Goal: Task Accomplishment & Management: Complete application form

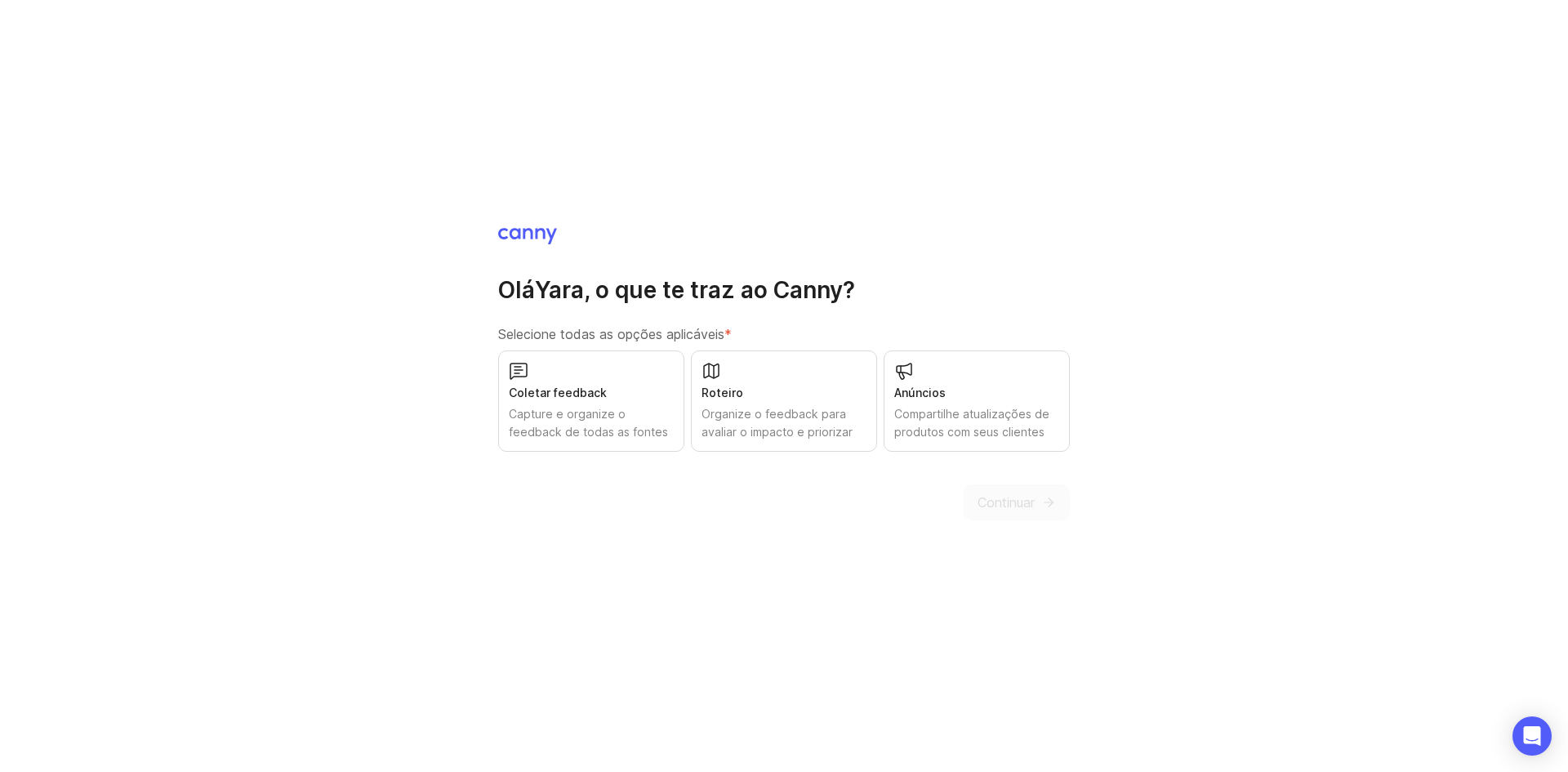
click at [752, 384] on div "Roteiro" at bounding box center [784, 392] width 165 height 18
click at [920, 394] on font "Anúncios" at bounding box center [920, 392] width 52 height 14
click at [571, 408] on font "Capture e organize o feedback de todas as fontes" at bounding box center [588, 423] width 159 height 31
click at [998, 499] on font "Continuar" at bounding box center [1006, 503] width 57 height 17
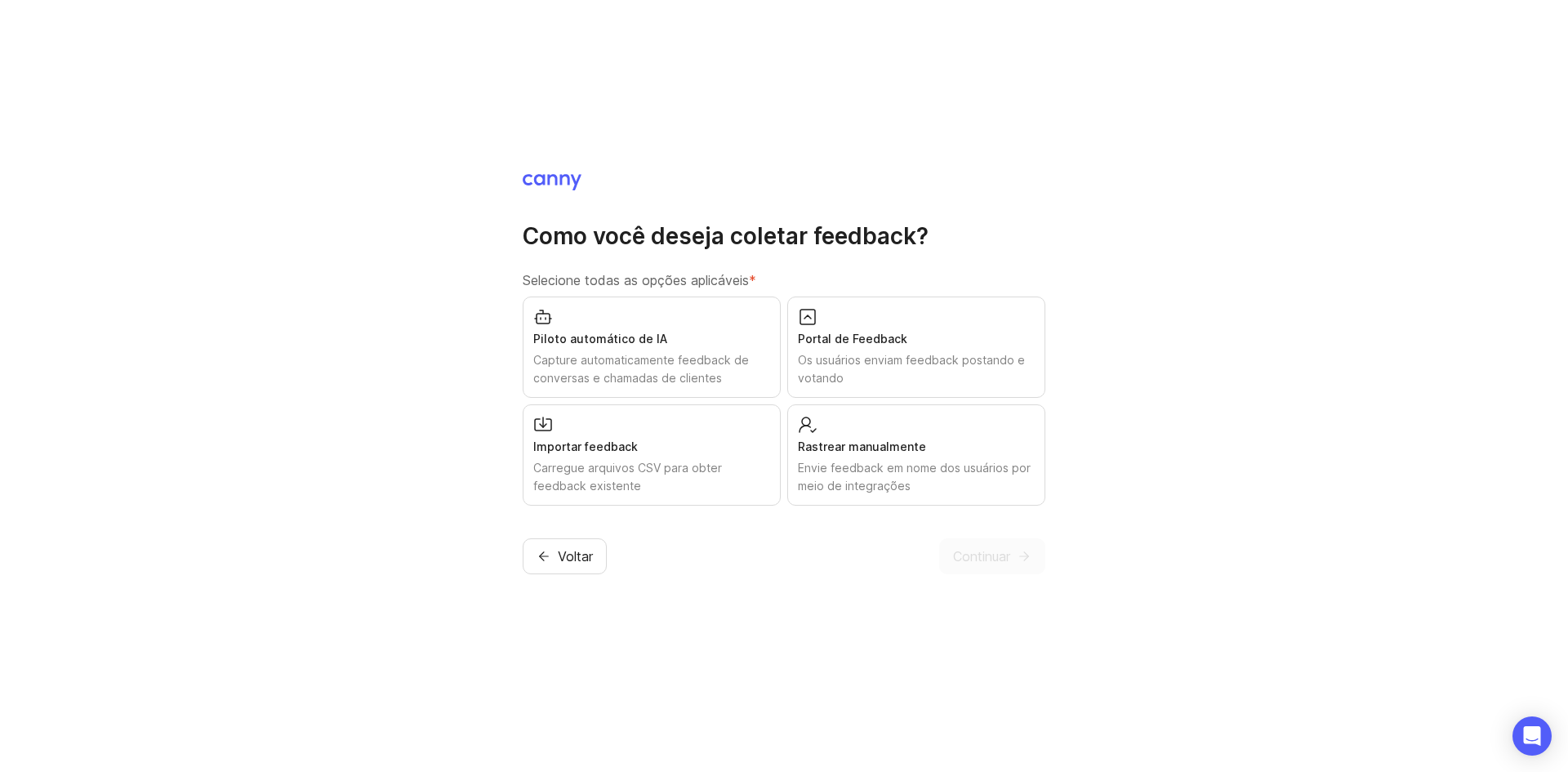
click at [623, 330] on div "Piloto automático de IA" at bounding box center [651, 339] width 237 height 18
click at [1014, 359] on font "Os usuários enviam feedback postando e votando" at bounding box center [910, 368] width 227 height 31
click at [676, 463] on font "Carregue arquivos CSV para obter feedback existente" at bounding box center [627, 477] width 189 height 31
click at [856, 446] on font "Rastrear manualmente" at bounding box center [861, 446] width 129 height 14
click at [981, 559] on font "Continuar" at bounding box center [982, 556] width 57 height 17
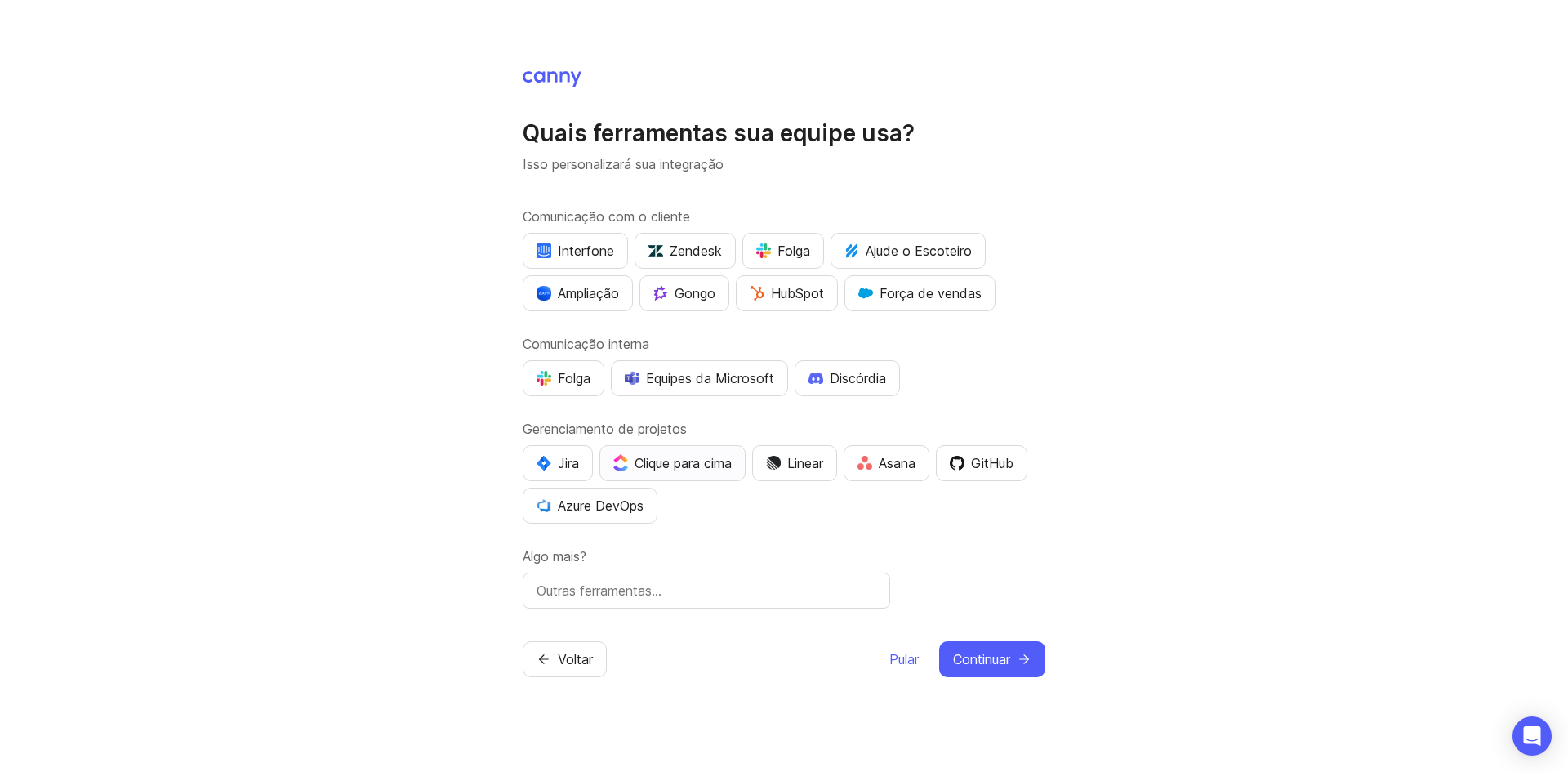
click at [694, 460] on font "Clique para cima" at bounding box center [683, 464] width 97 height 17
click at [994, 667] on span "Continuar" at bounding box center [982, 659] width 57 height 19
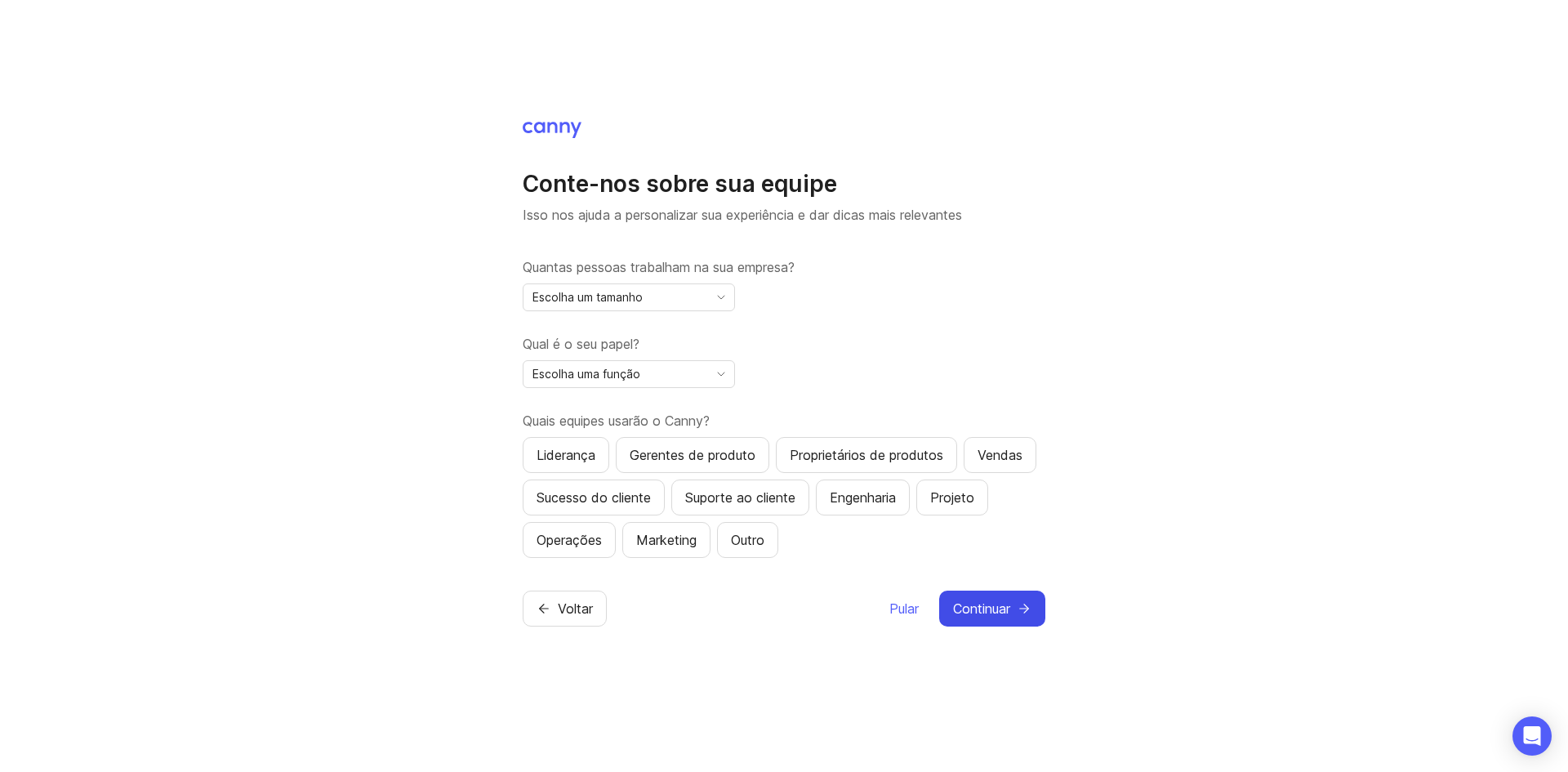
click at [993, 606] on font "Continuar" at bounding box center [982, 609] width 57 height 17
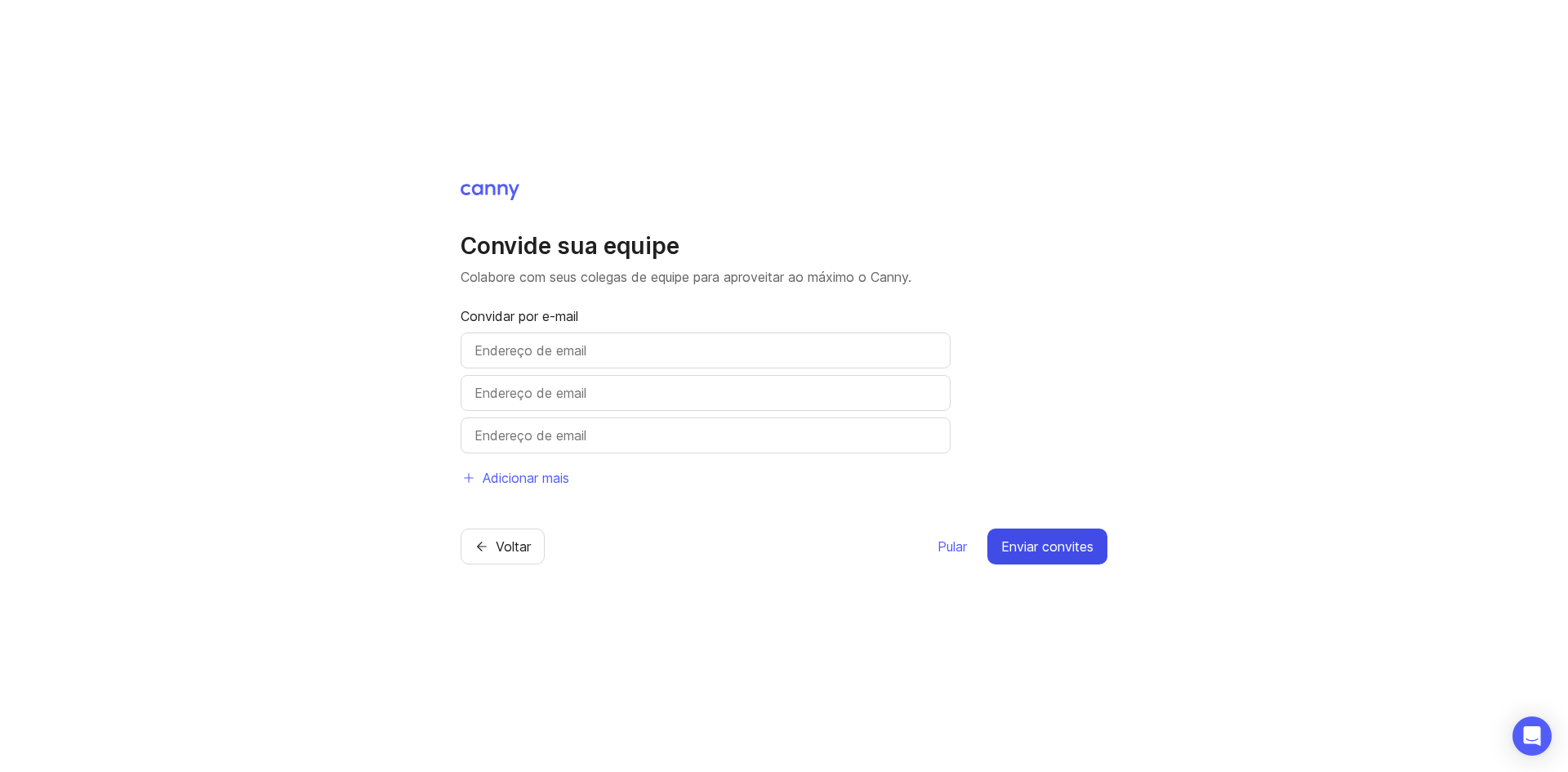
click at [1018, 533] on button "Enviar convites" at bounding box center [1047, 546] width 120 height 36
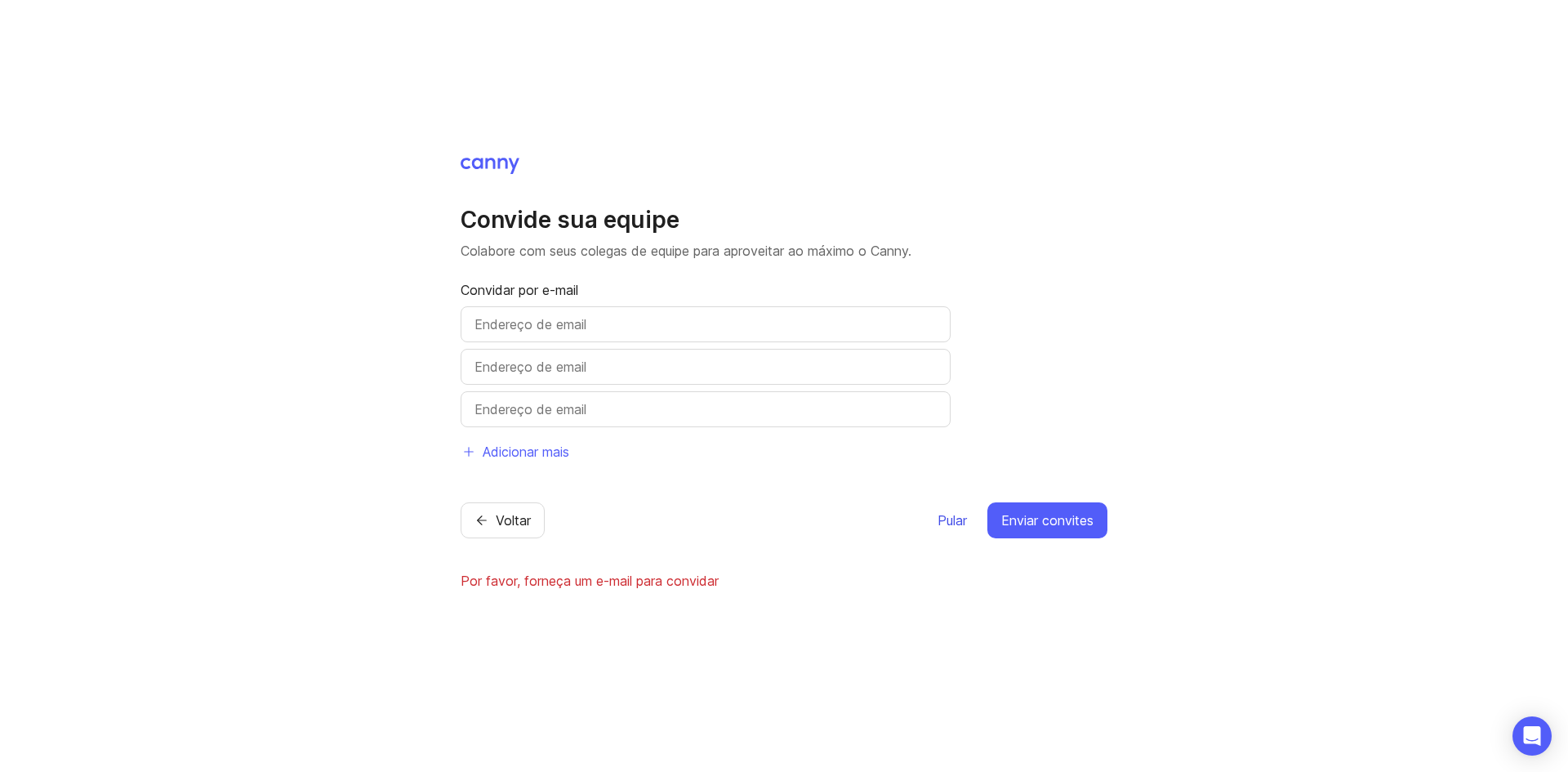
click at [955, 519] on font "Pular" at bounding box center [952, 521] width 30 height 17
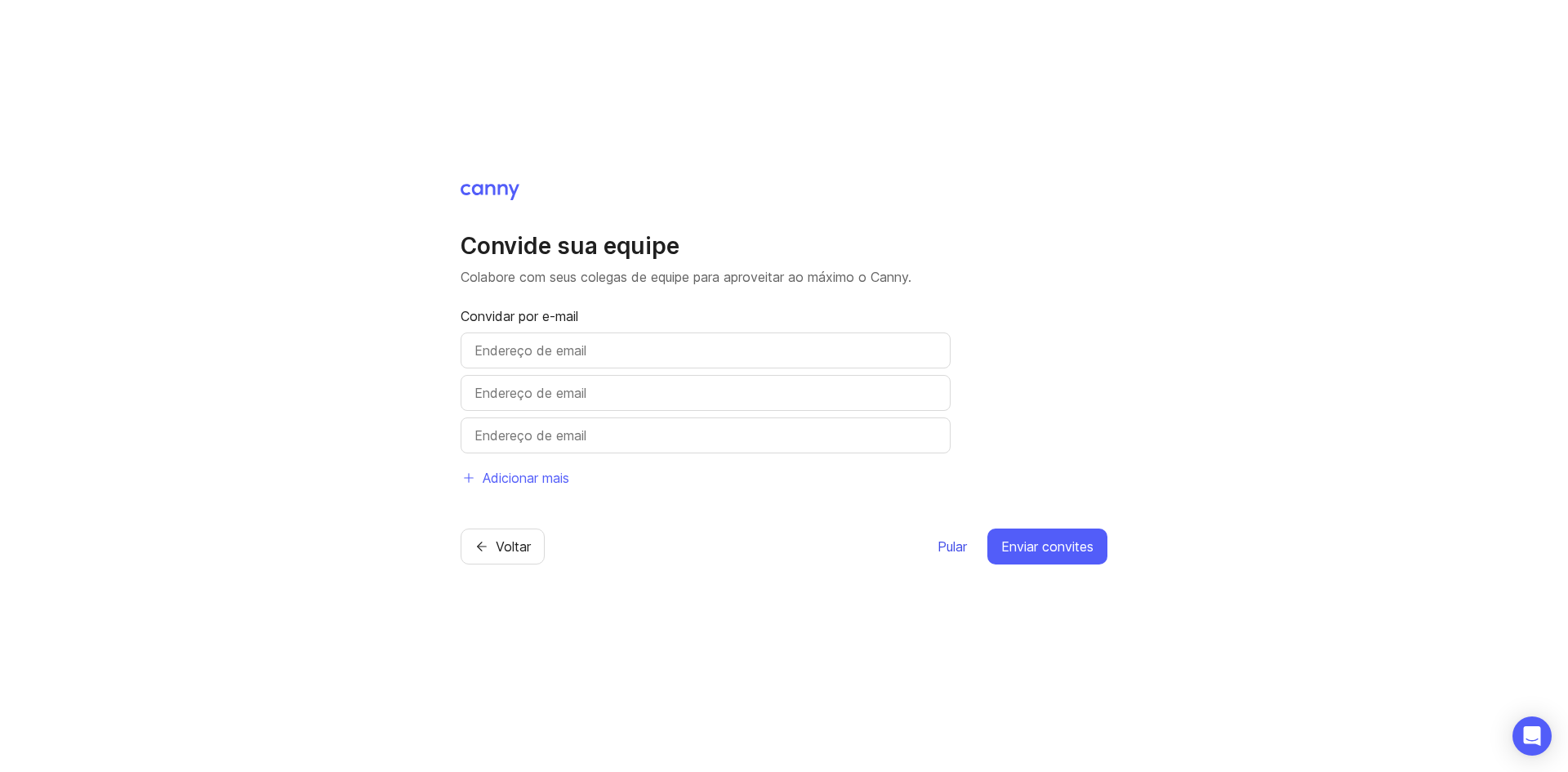
click at [956, 534] on button "Pular" at bounding box center [953, 546] width 31 height 36
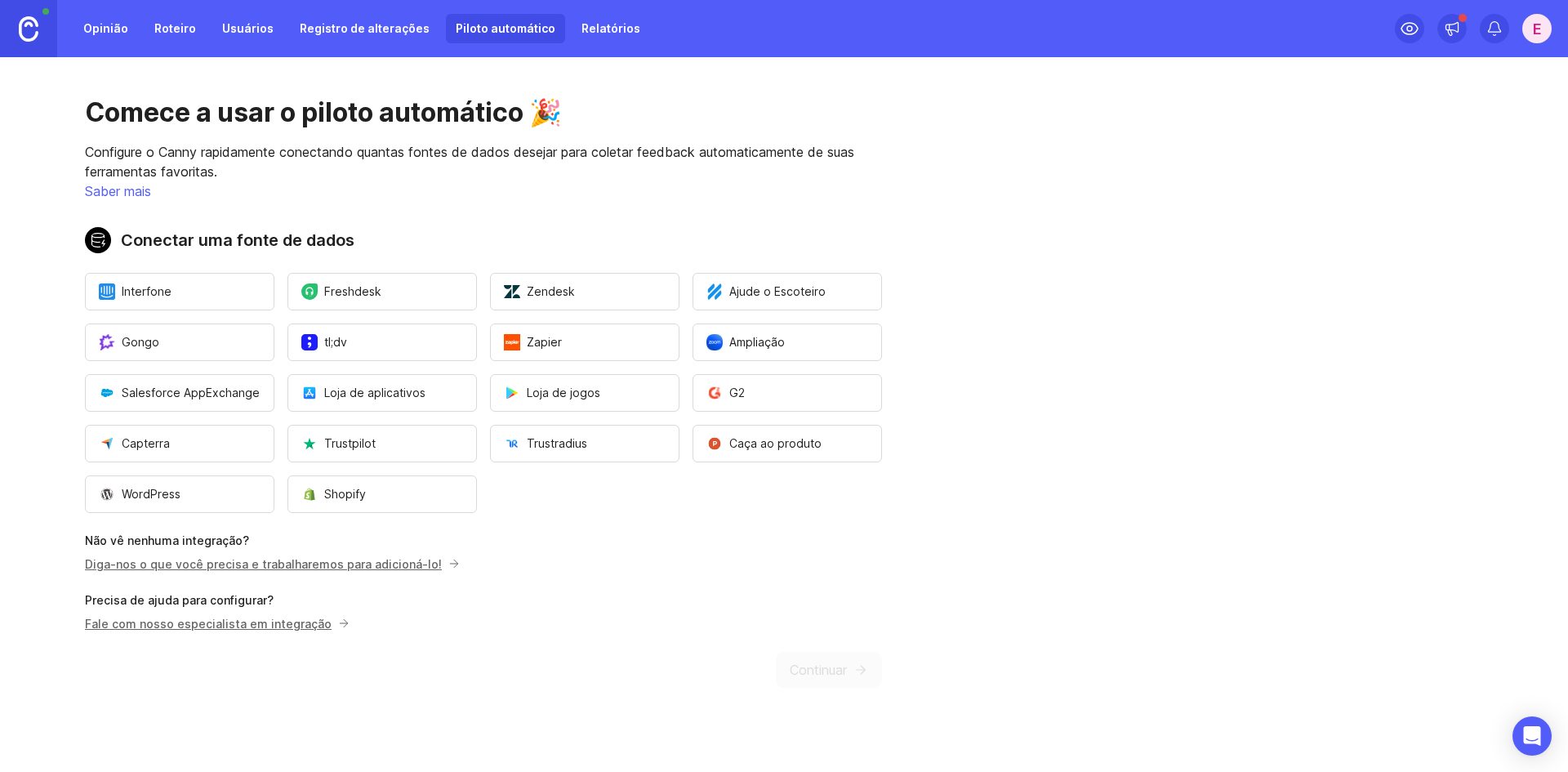
click at [122, 31] on font "Opinião" at bounding box center [105, 28] width 45 height 14
